Goal: Register for event/course

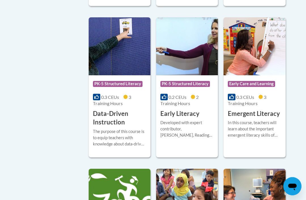
scroll to position [666, 0]
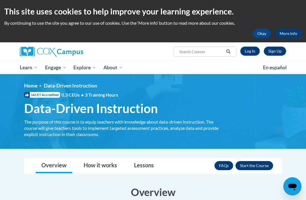
click at [261, 167] on button "Enroll" at bounding box center [255, 165] width 38 height 9
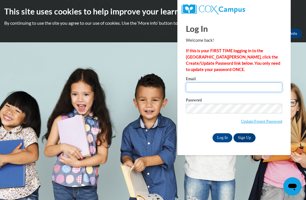
type input "[EMAIL_ADDRESS][DOMAIN_NAME]"
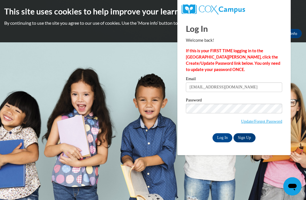
click at [223, 137] on input "Log In" at bounding box center [223, 137] width 20 height 9
click at [228, 137] on input "Log In" at bounding box center [223, 137] width 20 height 9
click at [227, 139] on input "Log In" at bounding box center [223, 137] width 20 height 9
click at [224, 138] on input "Log In" at bounding box center [223, 137] width 20 height 9
click at [227, 135] on input "Log In" at bounding box center [223, 137] width 20 height 9
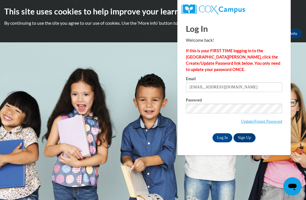
click at [225, 136] on input "Log In" at bounding box center [223, 137] width 20 height 9
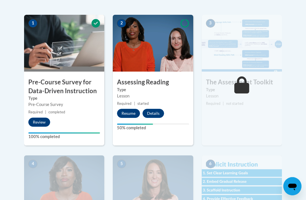
click at [130, 114] on button "Resume" at bounding box center [128, 113] width 23 height 9
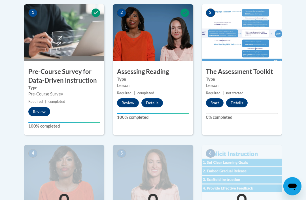
scroll to position [186, 0]
click at [213, 99] on button "Start" at bounding box center [215, 102] width 18 height 9
